Goal: Task Accomplishment & Management: Complete application form

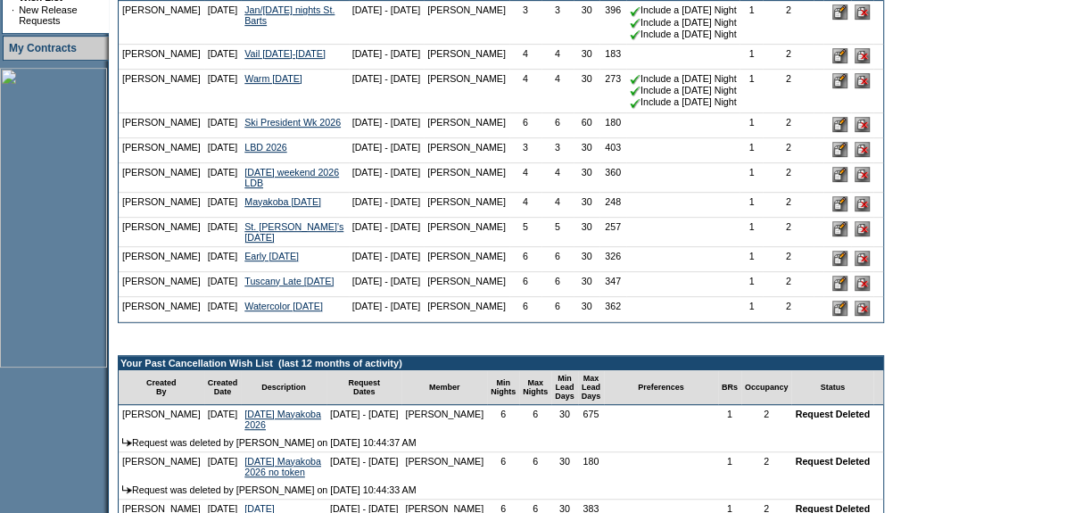
scroll to position [324, 0]
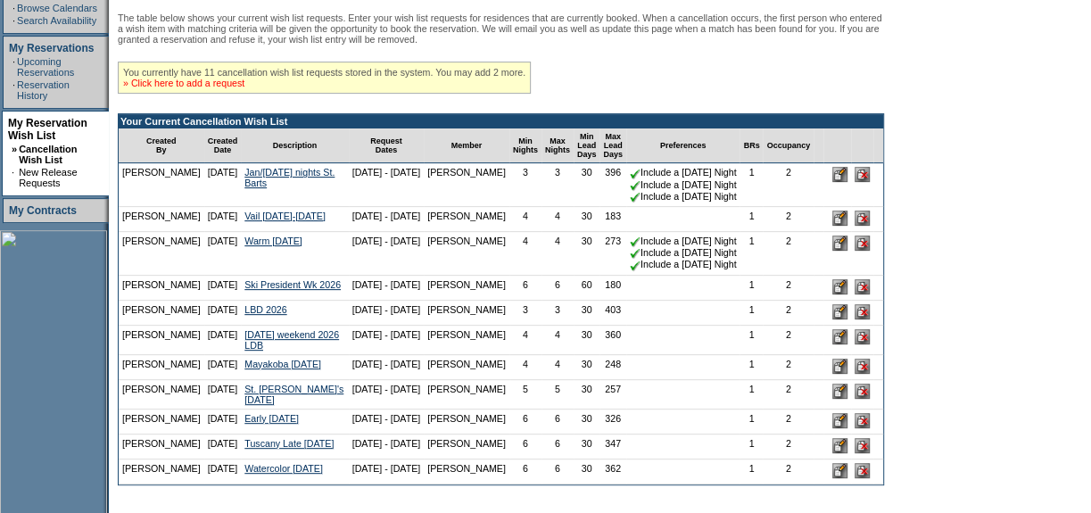
click at [194, 84] on link "» Click here to add a request" at bounding box center [183, 83] width 121 height 11
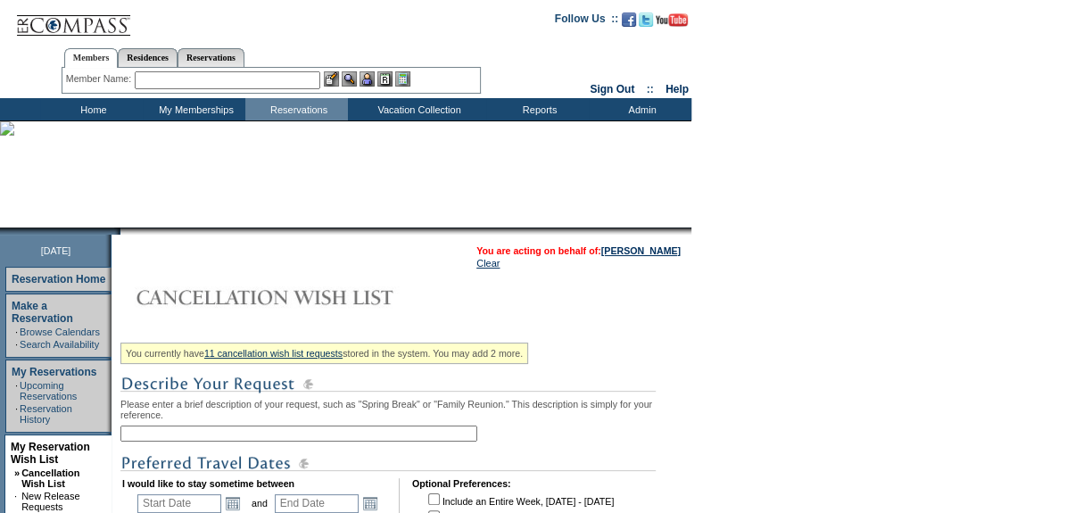
click at [174, 442] on input "text" at bounding box center [298, 434] width 357 height 16
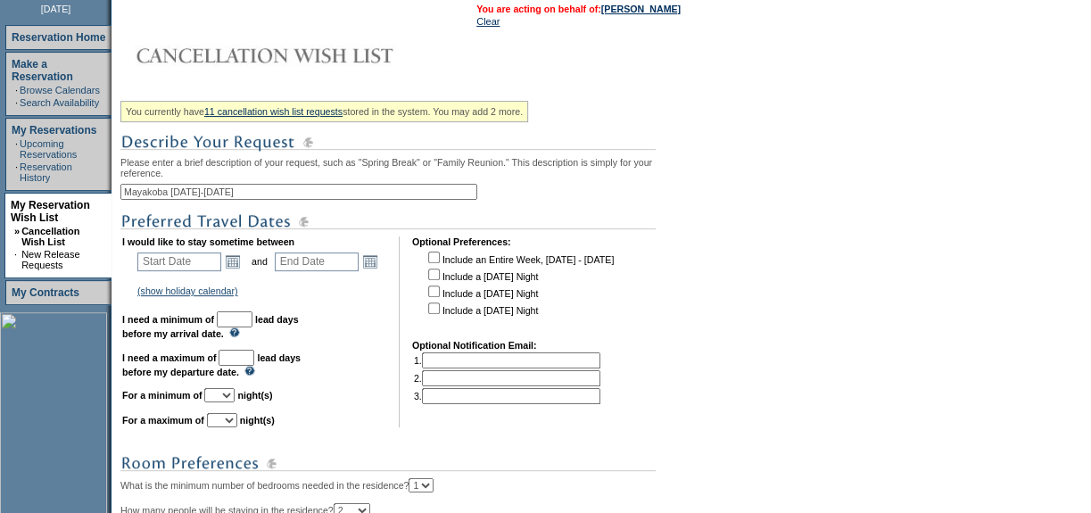
scroll to position [243, 0]
type input "Mayakoba April 3-6"
click at [228, 265] on td "Open the calendar popup. << < September 2025 > >> S M T W T F S 1 2 3 4 5 6 7 8…" at bounding box center [232, 261] width 23 height 20
click at [242, 267] on link "Open the calendar popup." at bounding box center [233, 261] width 20 height 20
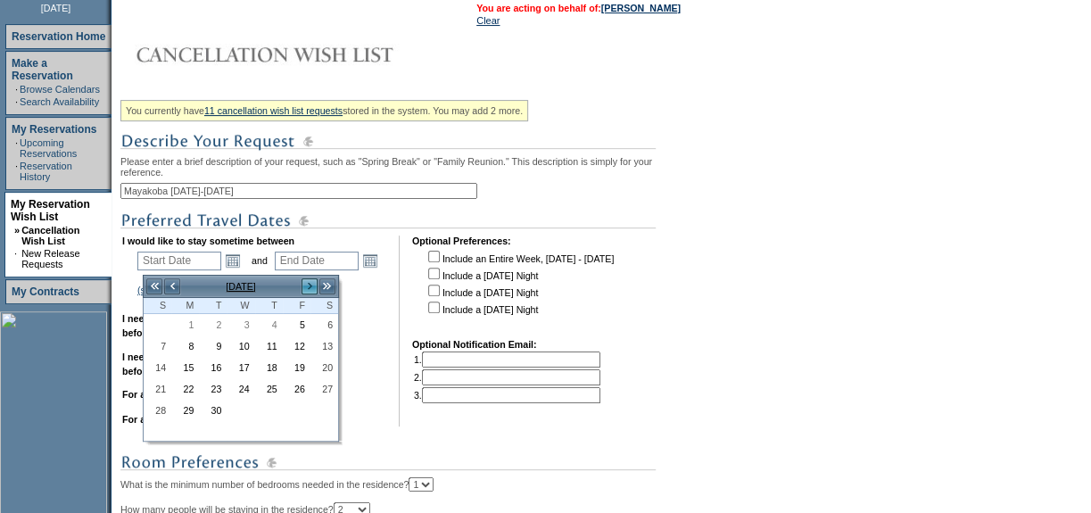
click at [306, 283] on link ">" at bounding box center [310, 287] width 18 height 18
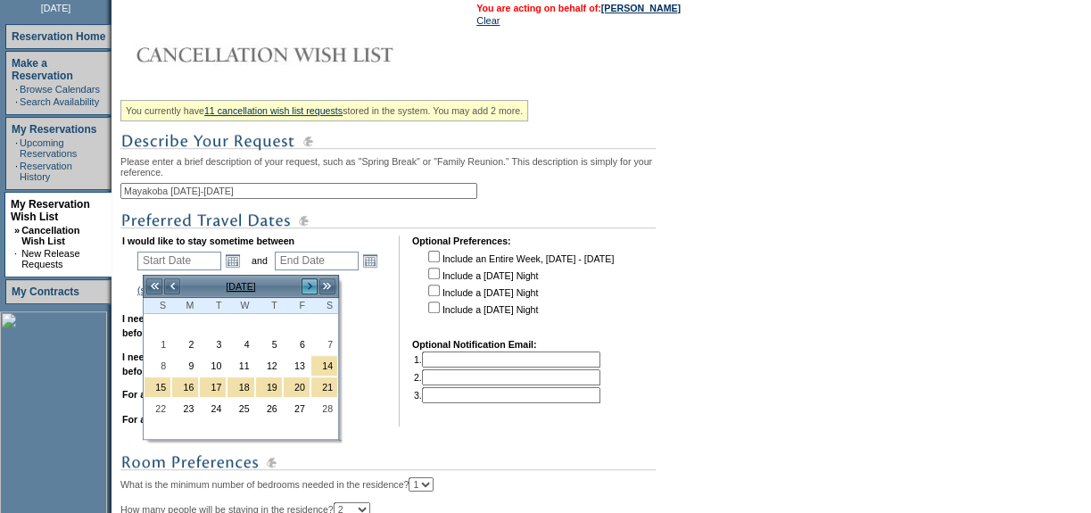
click at [306, 283] on link ">" at bounding box center [310, 287] width 18 height 18
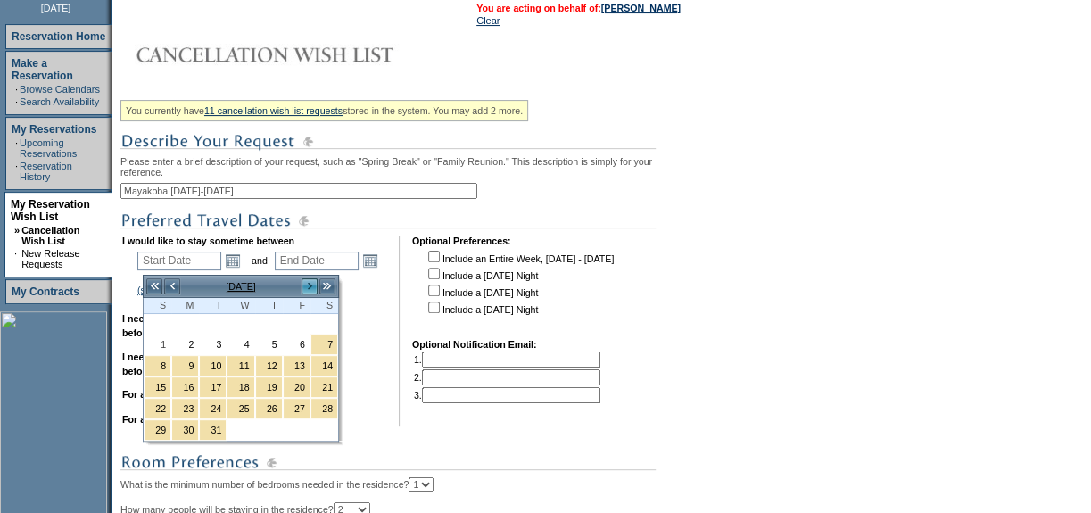
click at [306, 283] on link ">" at bounding box center [310, 287] width 18 height 18
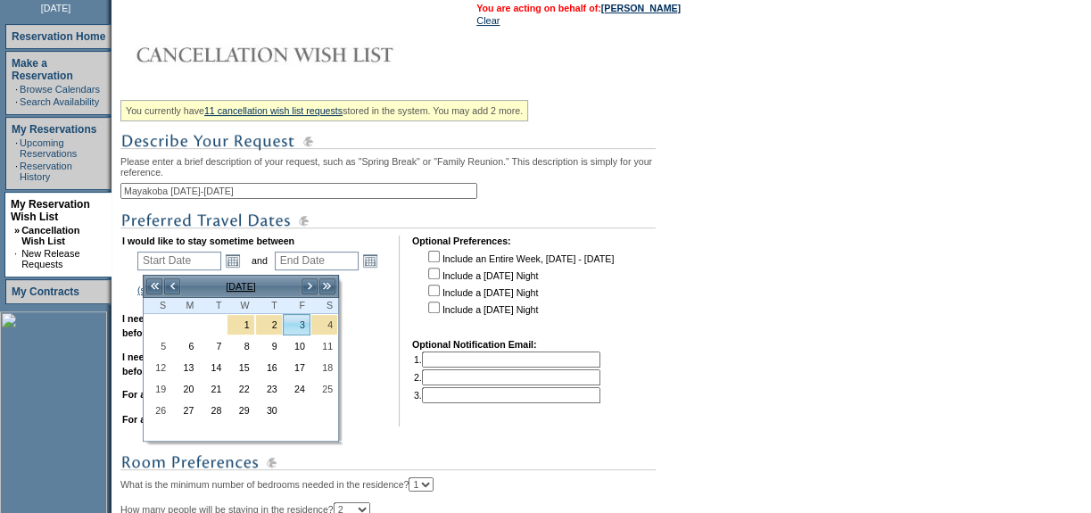
click at [308, 323] on link "3" at bounding box center [297, 325] width 26 height 20
type input "2026-04-03"
type input "2026-04-04"
type input "4/3/2026"
type input "4/4/2026"
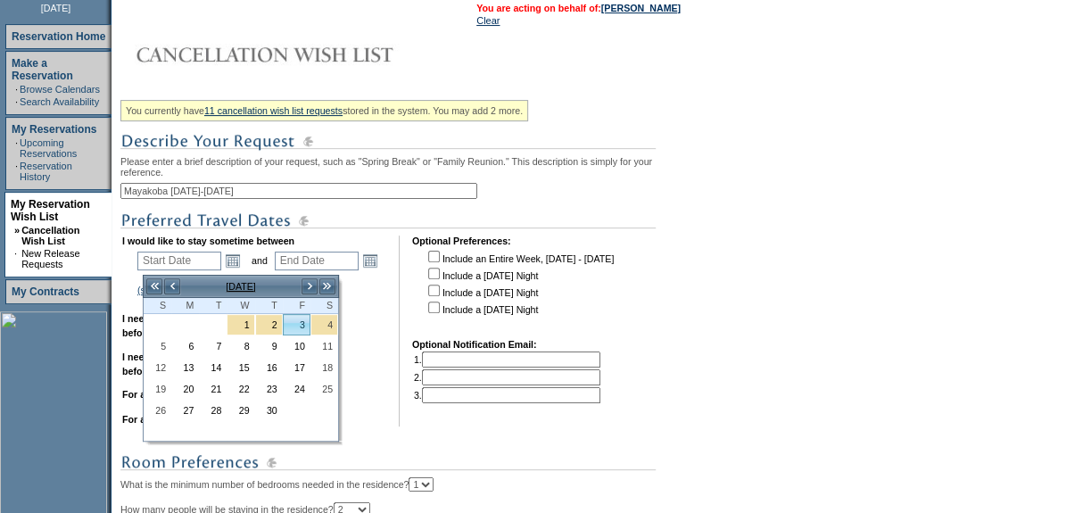
type input "215"
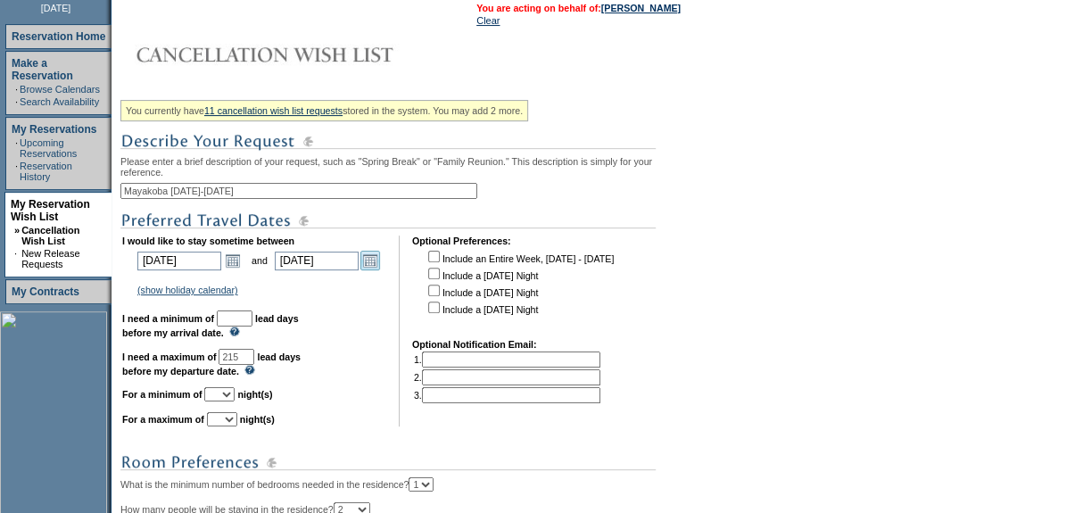
click at [380, 268] on link "Open the calendar popup." at bounding box center [371, 261] width 20 height 20
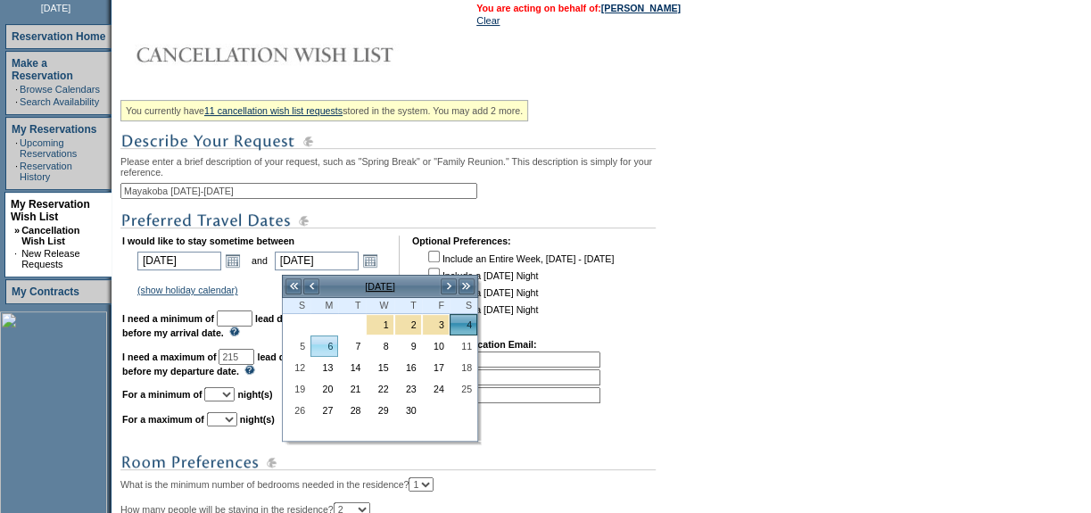
click at [328, 345] on link "6" at bounding box center [324, 346] width 26 height 20
type input "2026-04-06"
type input "4/6/2026"
type input "217"
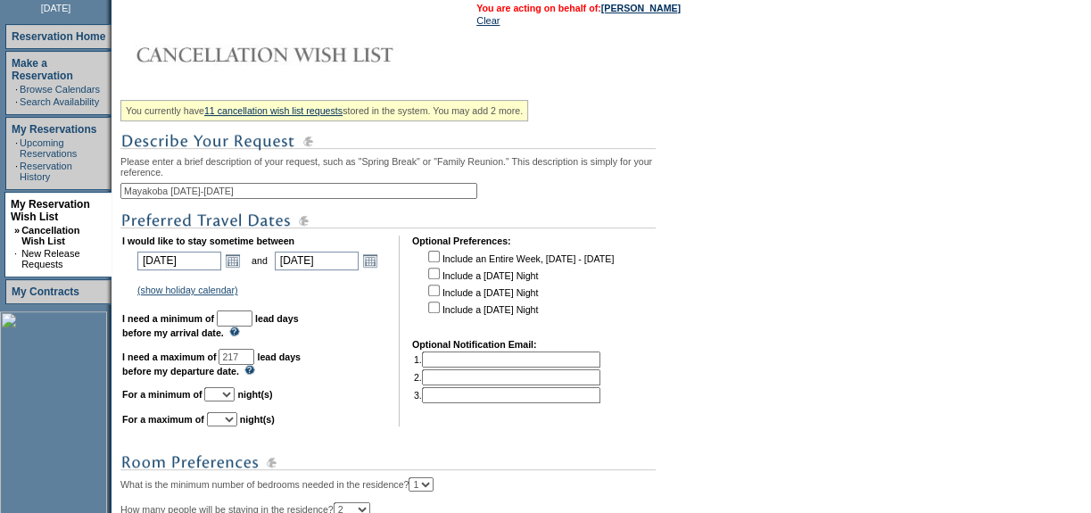
click at [253, 323] on input "text" at bounding box center [235, 319] width 36 height 16
type input "30"
click at [235, 402] on select "1 2 3 4 5 6 7 8 9 10 11 12 13 14" at bounding box center [219, 394] width 30 height 14
select select "3"
click at [226, 394] on select "1 2 3 4 5 6 7 8 9 10 11 12 13 14" at bounding box center [219, 394] width 30 height 14
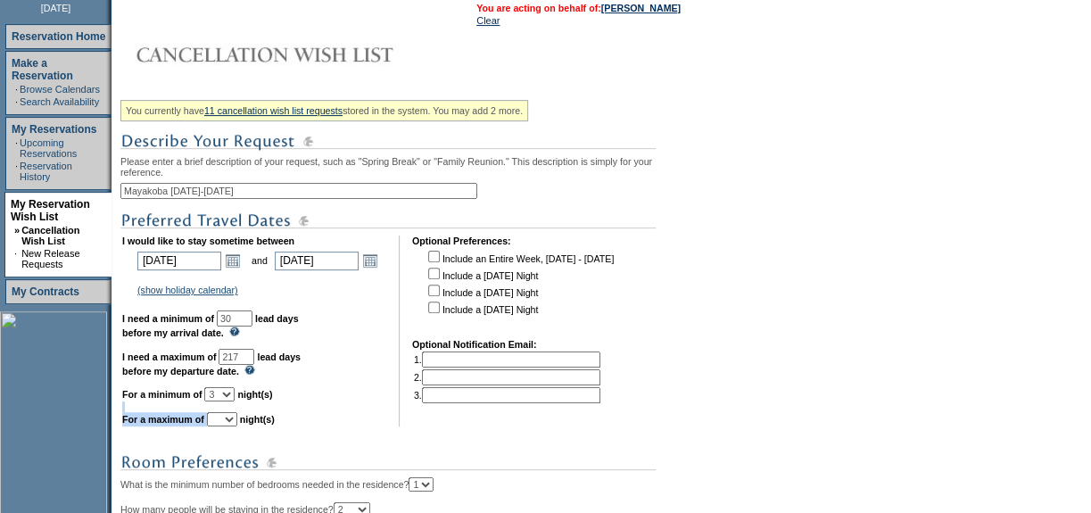
click at [253, 419] on td "I would like to stay sometime between 2026-04-03 4/3/2026 Open the calendar pop…" at bounding box center [254, 331] width 264 height 191
drag, startPoint x: 244, startPoint y: 430, endPoint x: 249, endPoint y: 420, distance: 11.2
click at [237, 427] on select "1 2 3 4 5 6 7 8 9 10 11 12 13 14" at bounding box center [222, 419] width 30 height 14
select select "3"
click at [228, 419] on select "1 2 3 4 5 6 7 8 9 10 11 12 13 14" at bounding box center [222, 419] width 30 height 14
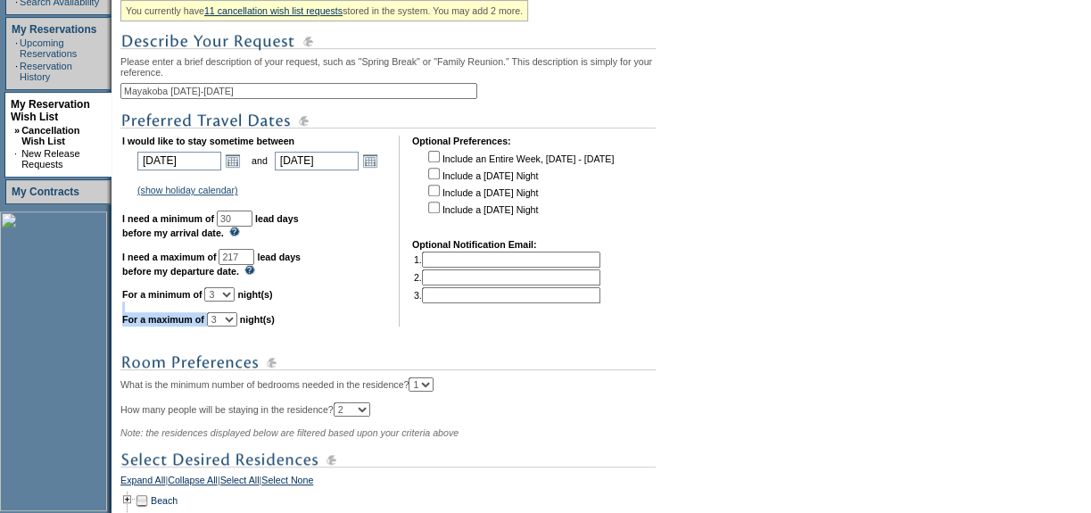
scroll to position [486, 0]
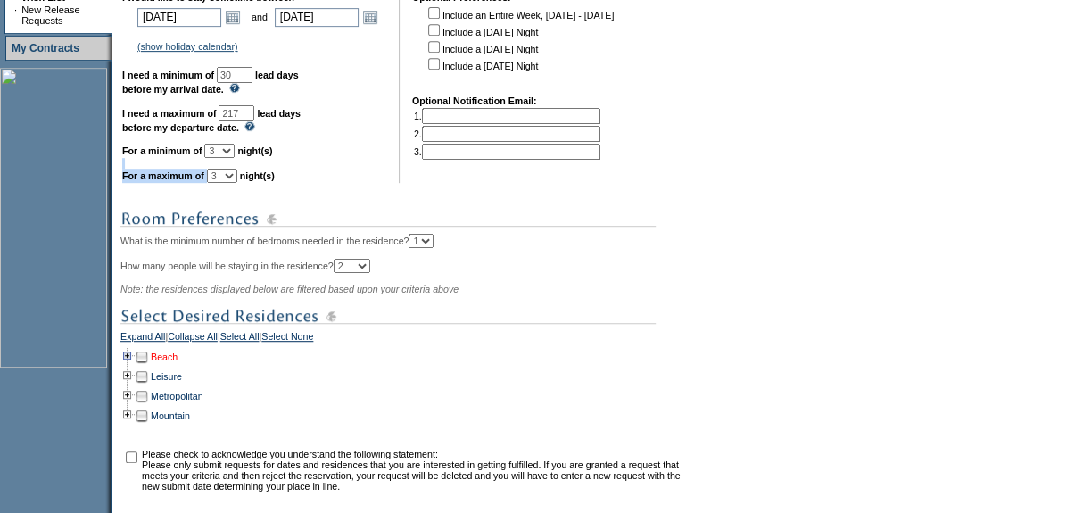
click at [163, 362] on link "Beach" at bounding box center [164, 357] width 27 height 11
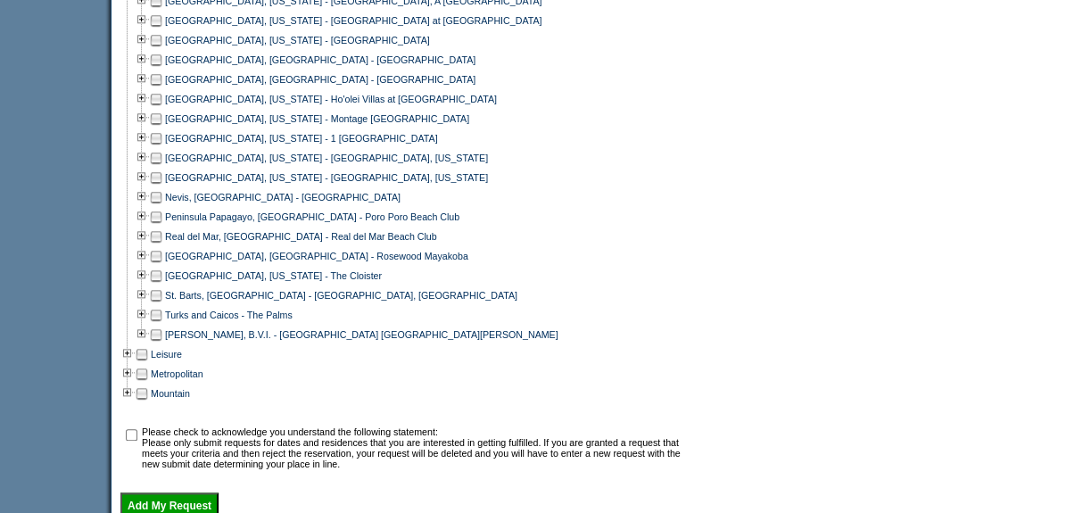
scroll to position [1054, 0]
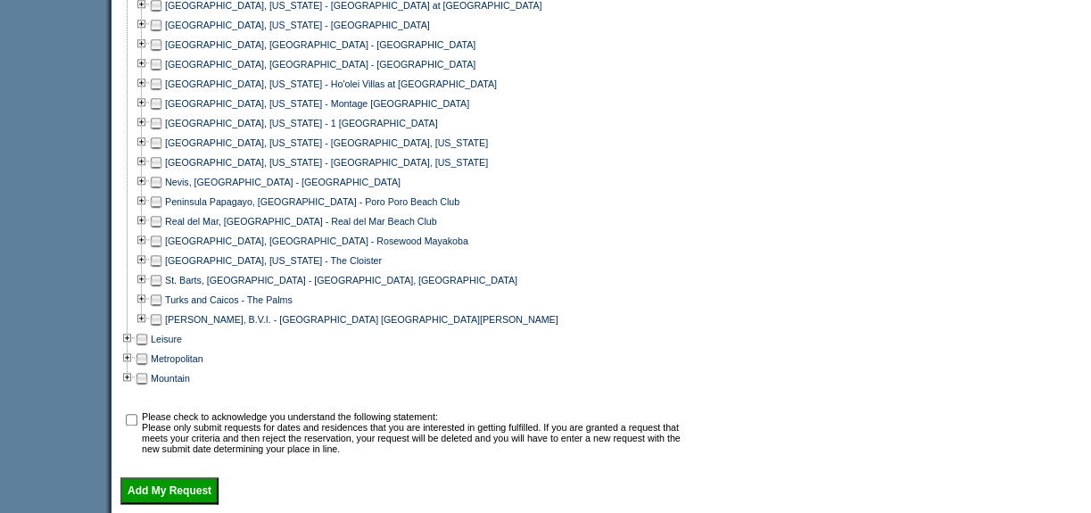
click at [163, 250] on td at bounding box center [156, 241] width 14 height 20
click at [134, 426] on input "checkbox" at bounding box center [132, 420] width 12 height 12
checkbox input "true"
click at [151, 502] on input "Add My Request" at bounding box center [169, 490] width 98 height 27
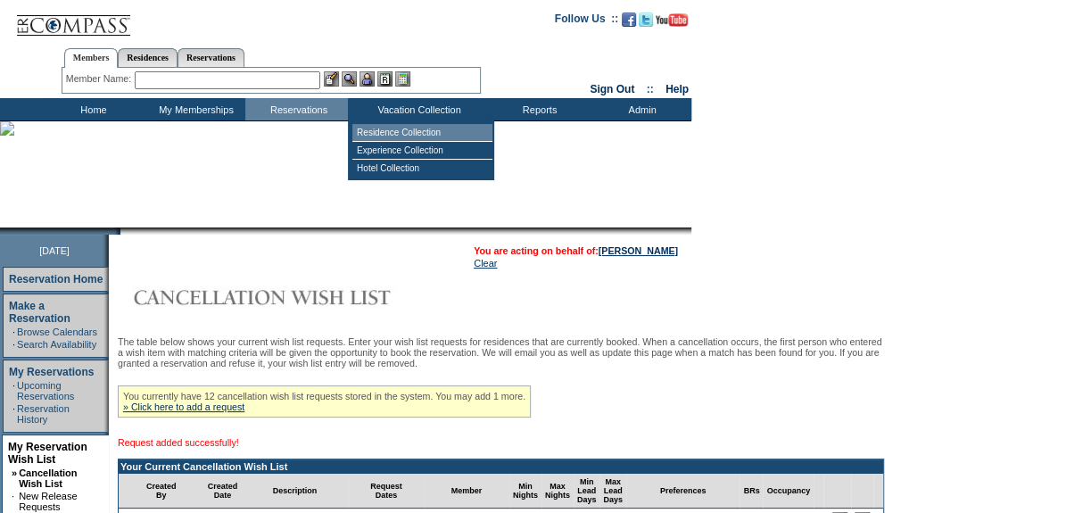
click at [398, 133] on td "Residence Collection" at bounding box center [423, 133] width 140 height 18
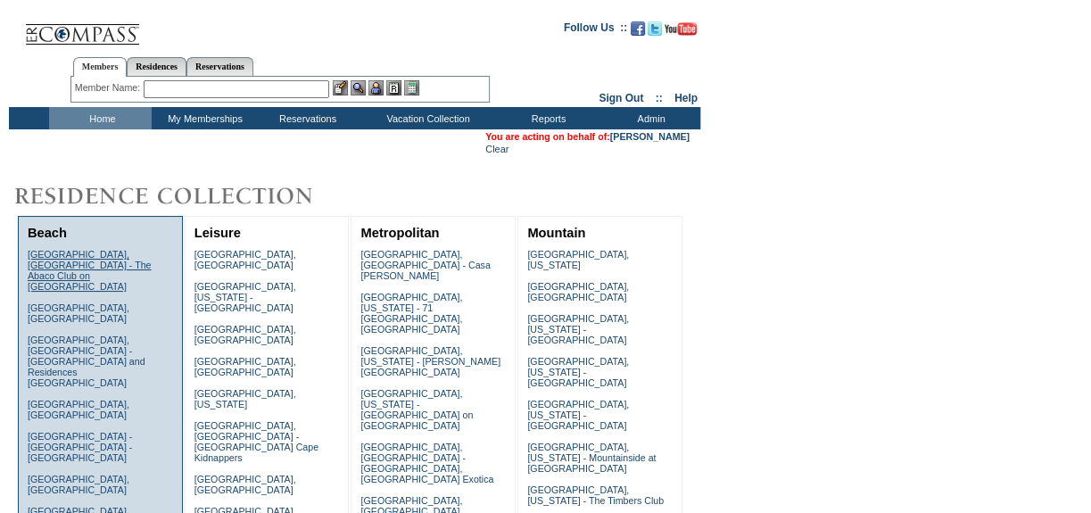
click at [71, 254] on link "Abaco, Bahamas - The Abaco Club on Winding Bay" at bounding box center [90, 270] width 124 height 43
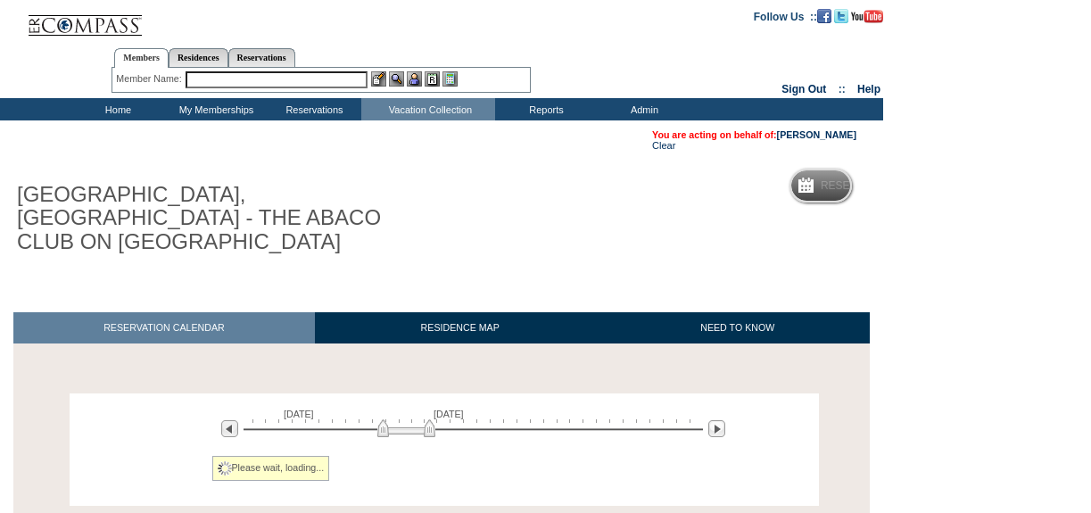
scroll to position [197, 0]
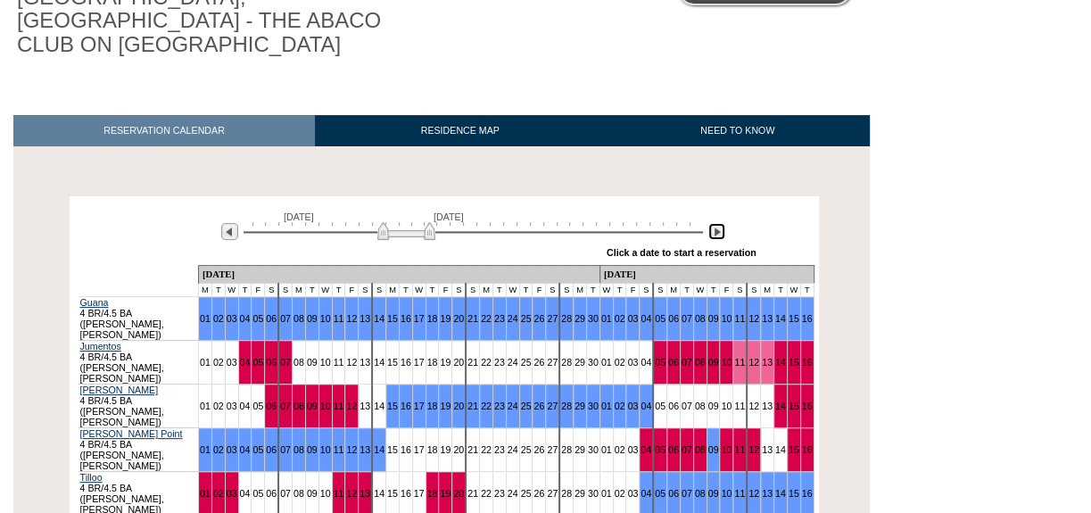
click at [719, 223] on img at bounding box center [717, 231] width 17 height 17
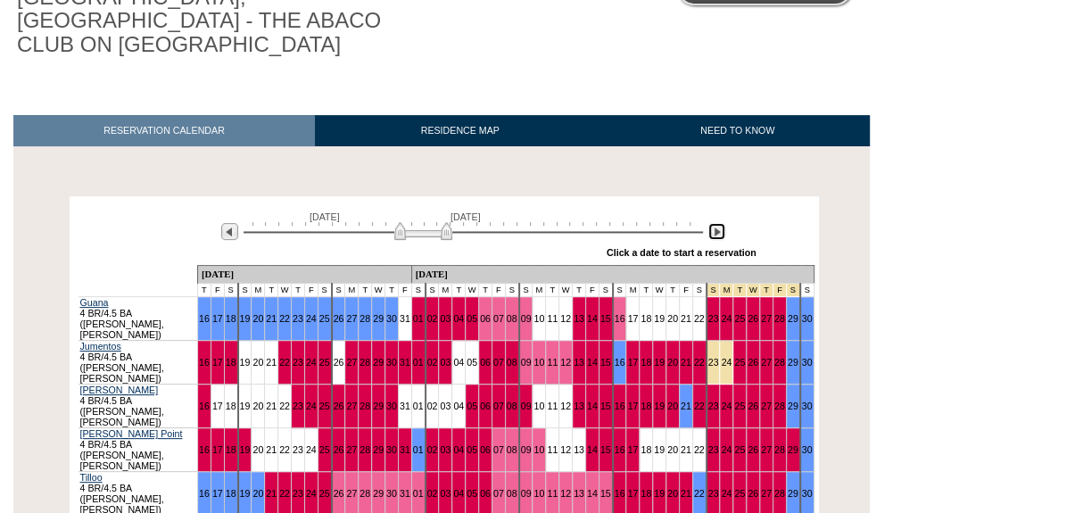
click at [719, 223] on img at bounding box center [717, 231] width 17 height 17
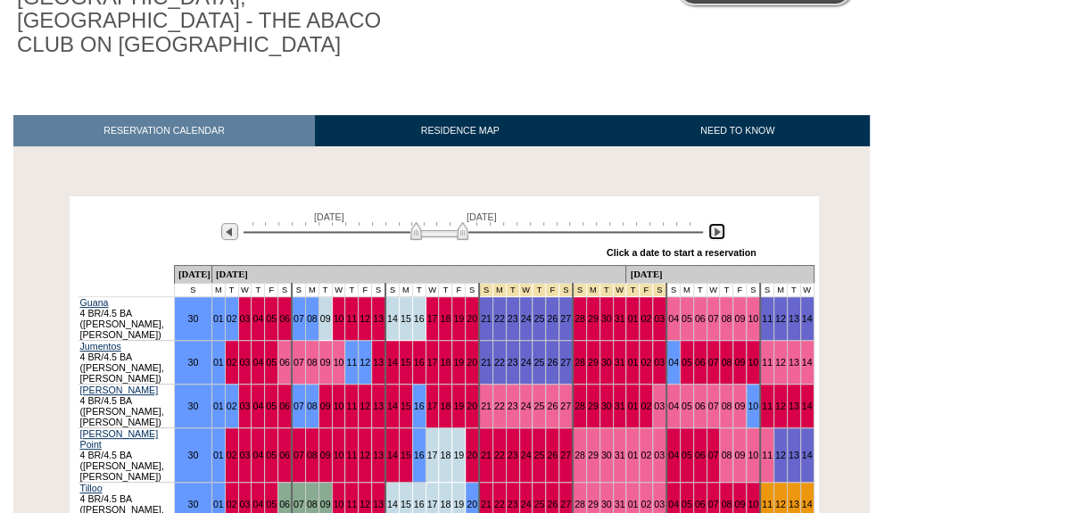
click at [719, 223] on img at bounding box center [717, 231] width 17 height 17
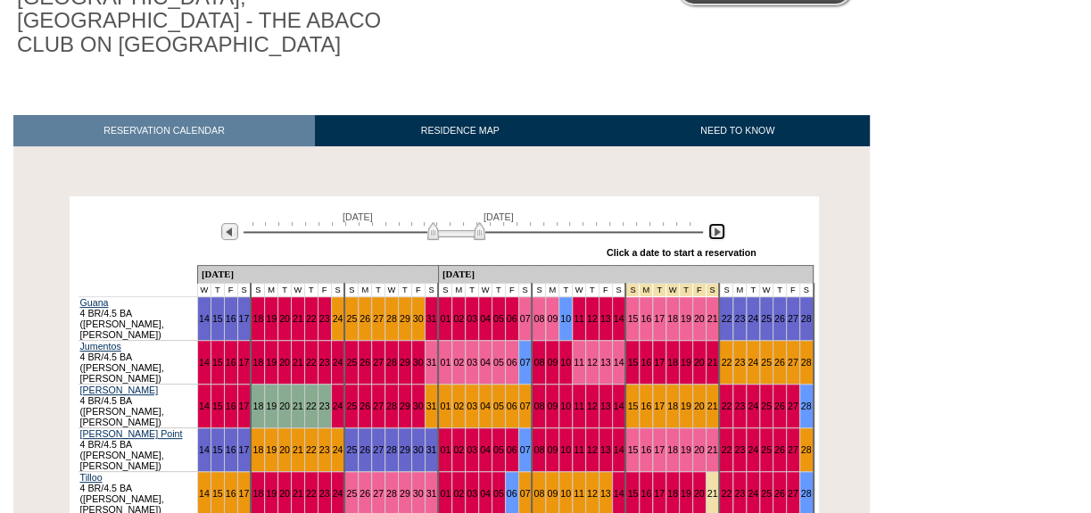
click at [719, 223] on img at bounding box center [717, 231] width 17 height 17
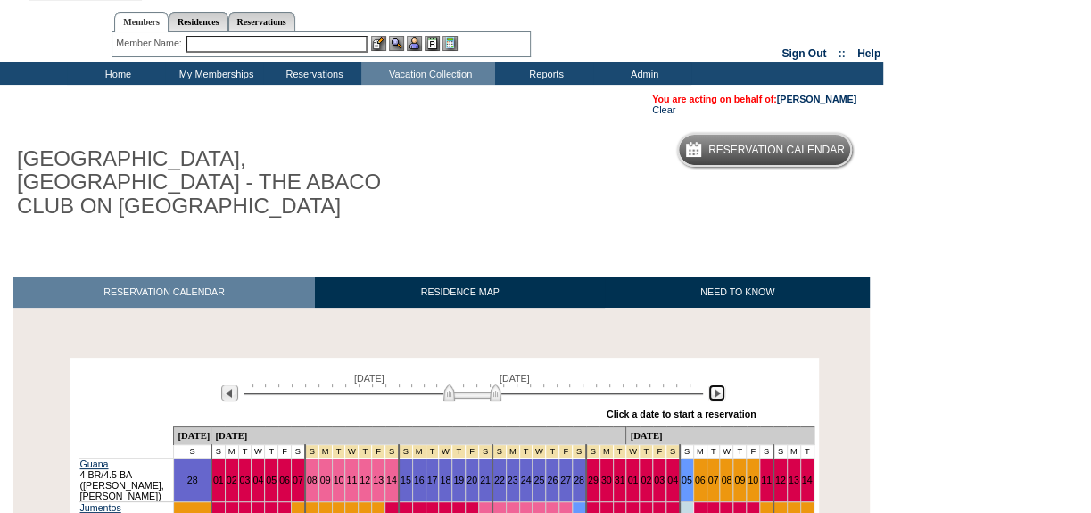
scroll to position [36, 0]
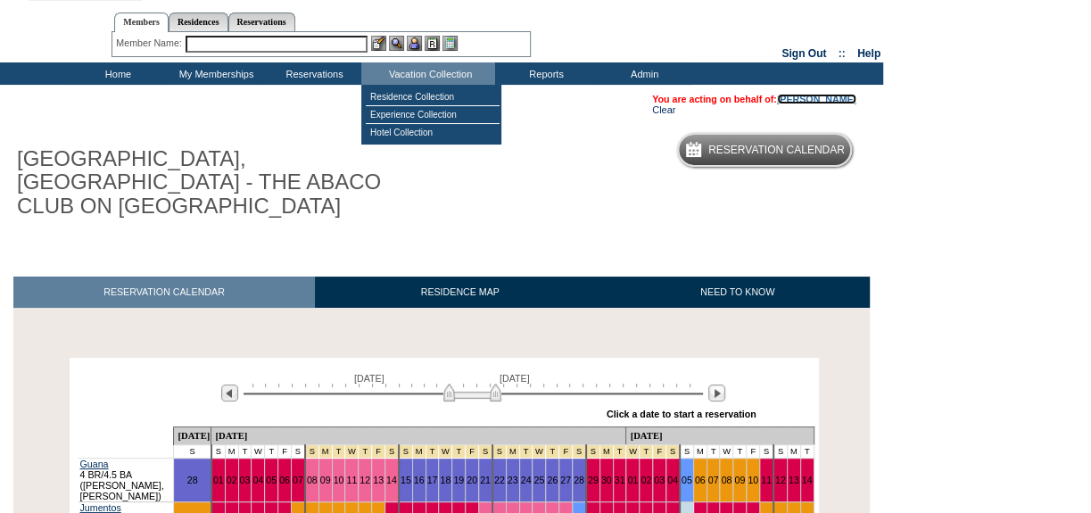
click at [805, 97] on link "[PERSON_NAME]" at bounding box center [816, 99] width 79 height 11
